Goal: Task Accomplishment & Management: Manage account settings

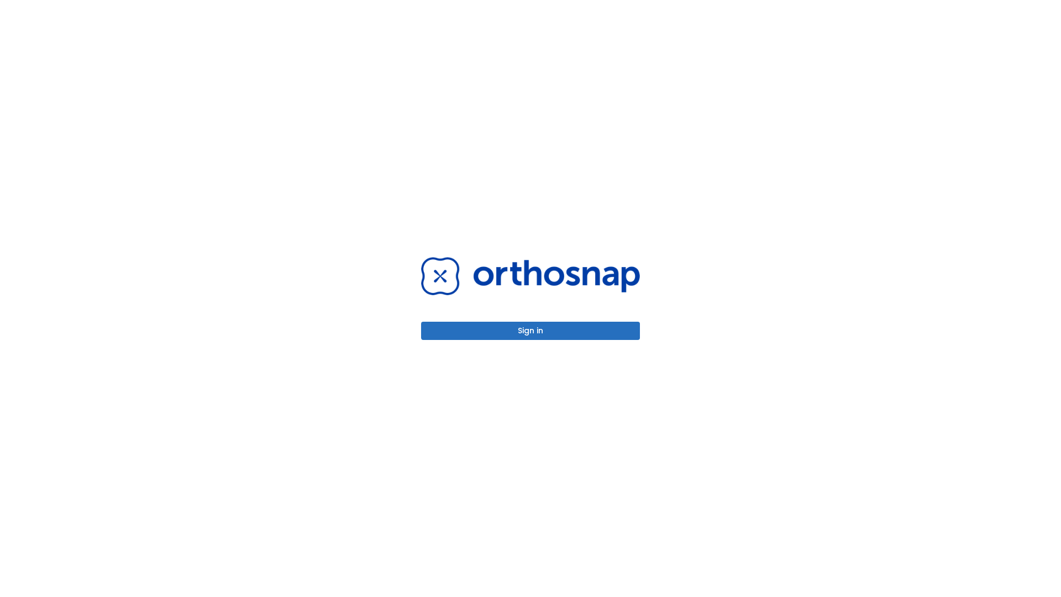
click at [531, 330] on button "Sign in" at bounding box center [530, 331] width 219 height 18
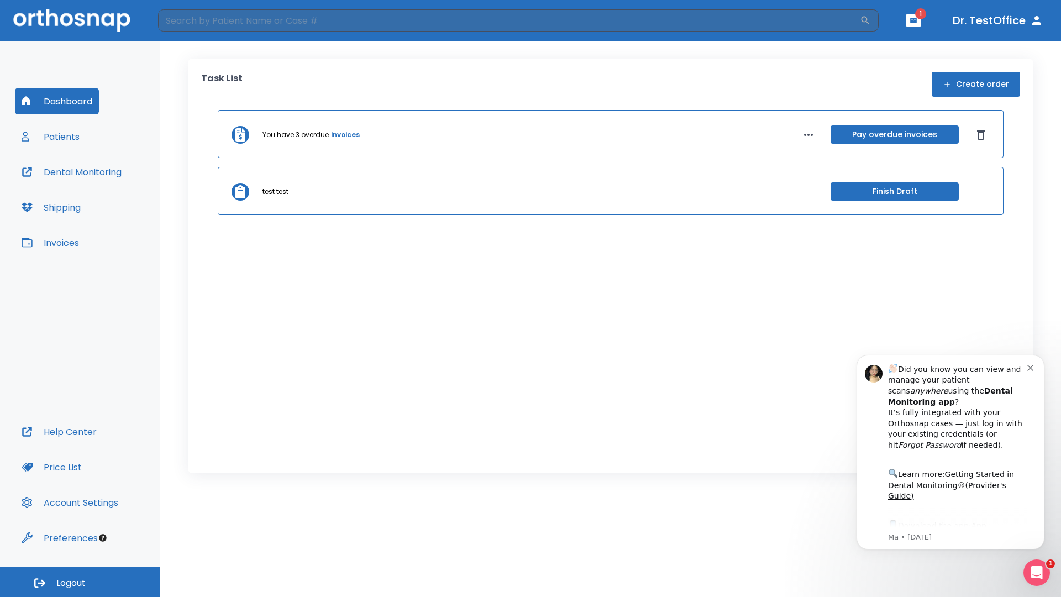
click at [80, 582] on span "Logout" at bounding box center [70, 583] width 29 height 12
